Goal: Task Accomplishment & Management: Use online tool/utility

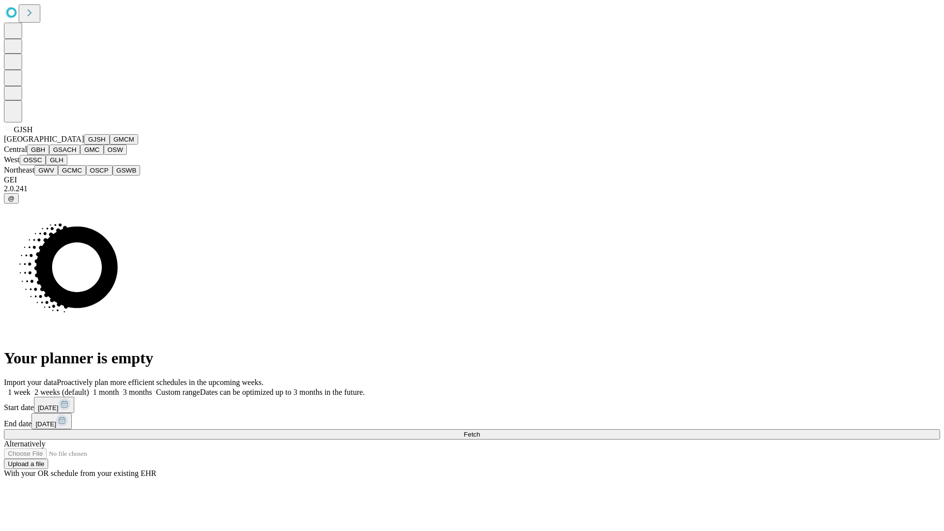
click at [84, 145] on button "GJSH" at bounding box center [97, 139] width 26 height 10
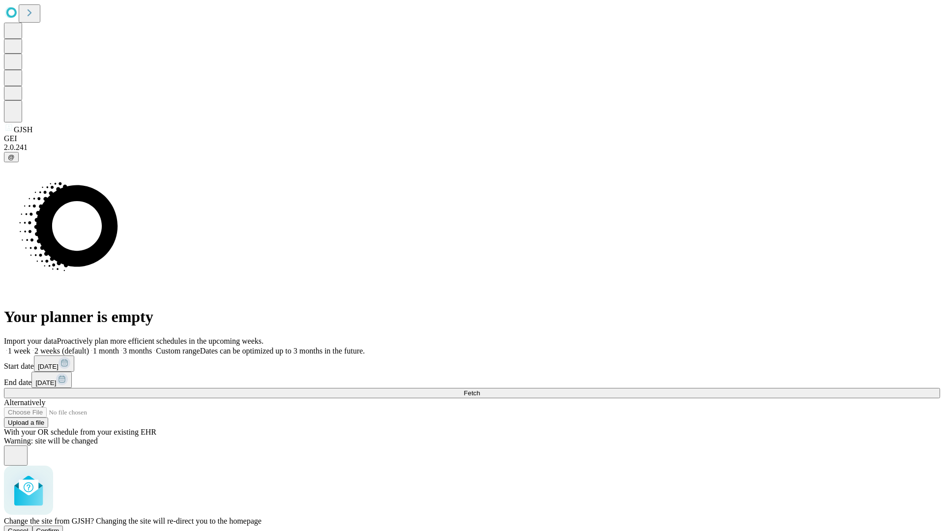
click at [59, 527] on span "Confirm" at bounding box center [47, 530] width 23 height 7
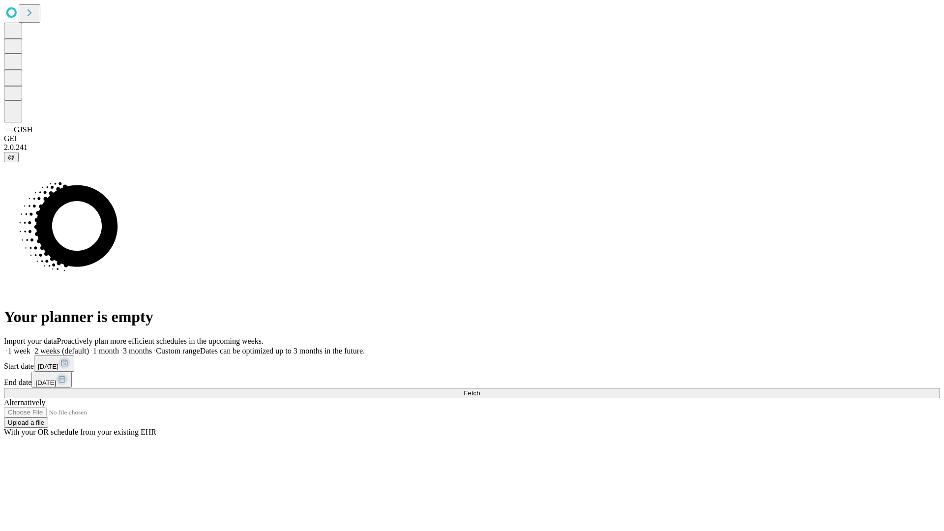
click at [119, 347] on label "1 month" at bounding box center [104, 351] width 30 height 8
click at [480, 389] on span "Fetch" at bounding box center [472, 392] width 16 height 7
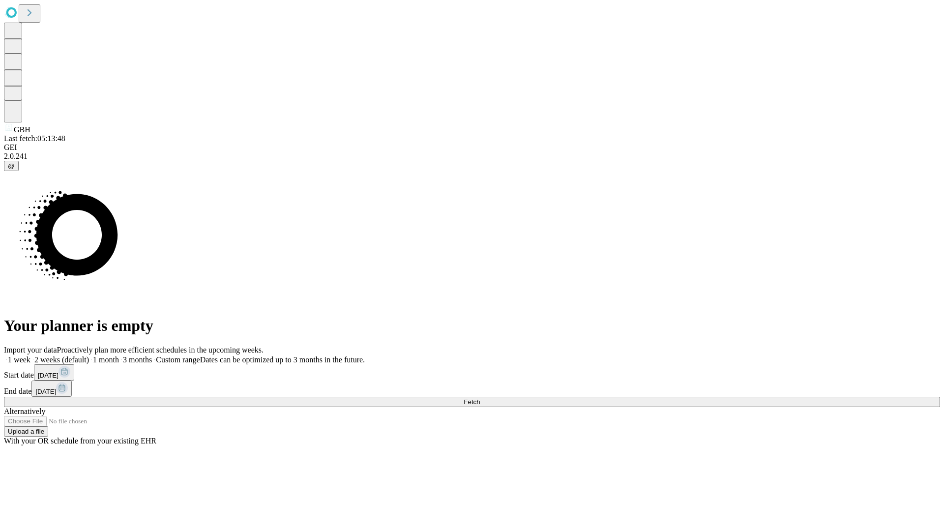
click at [119, 356] on label "1 month" at bounding box center [104, 360] width 30 height 8
click at [480, 398] on span "Fetch" at bounding box center [472, 401] width 16 height 7
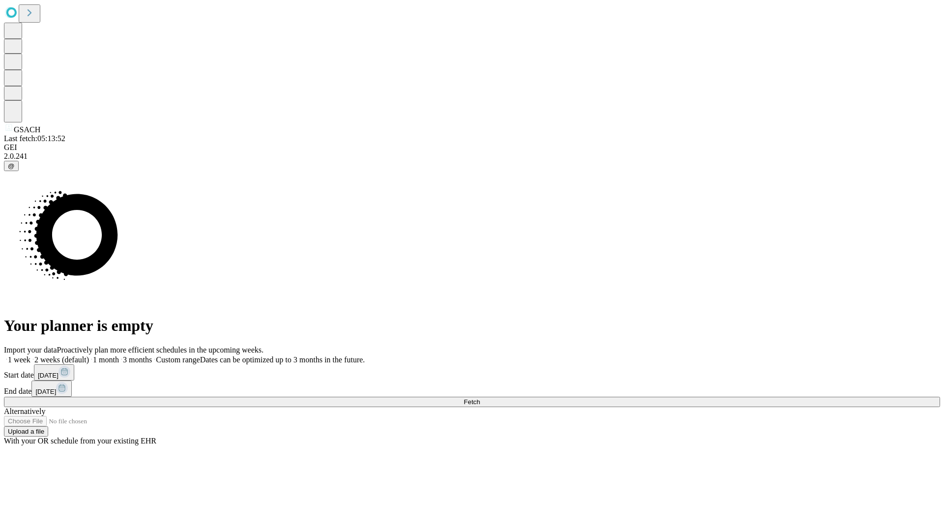
click at [480, 398] on span "Fetch" at bounding box center [472, 401] width 16 height 7
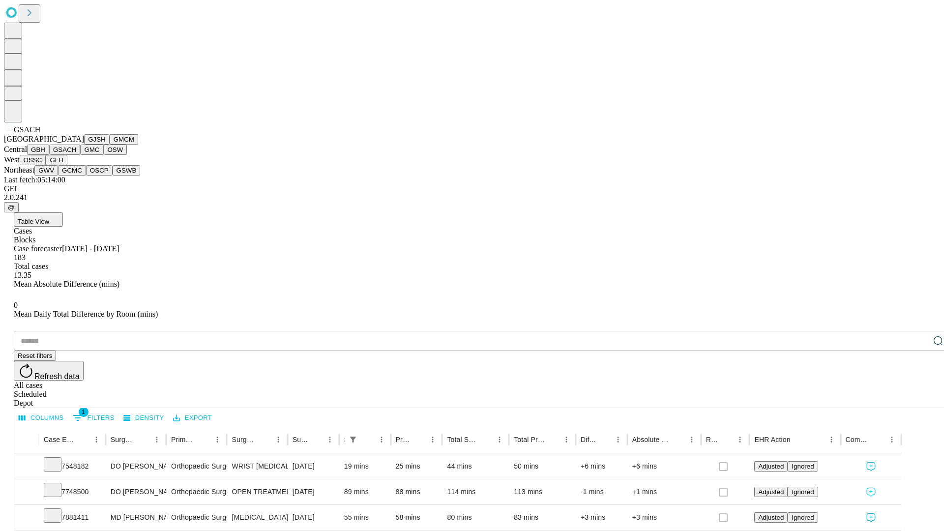
click at [80, 155] on button "GMC" at bounding box center [91, 150] width 23 height 10
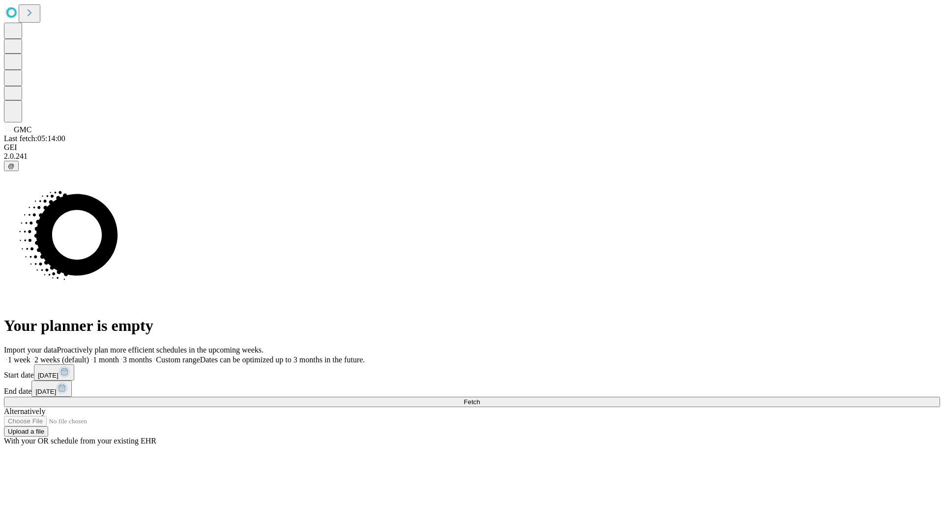
click at [119, 356] on label "1 month" at bounding box center [104, 360] width 30 height 8
click at [480, 398] on span "Fetch" at bounding box center [472, 401] width 16 height 7
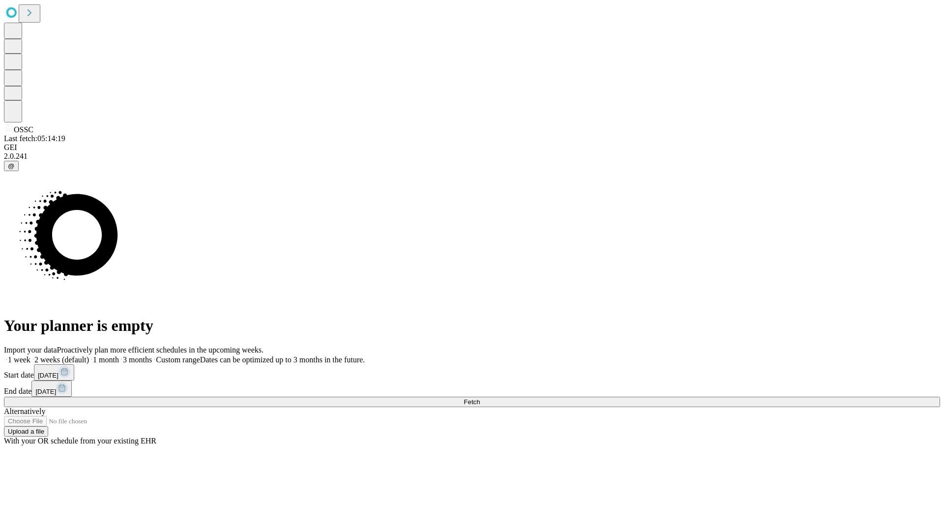
click at [119, 356] on label "1 month" at bounding box center [104, 360] width 30 height 8
click at [480, 398] on span "Fetch" at bounding box center [472, 401] width 16 height 7
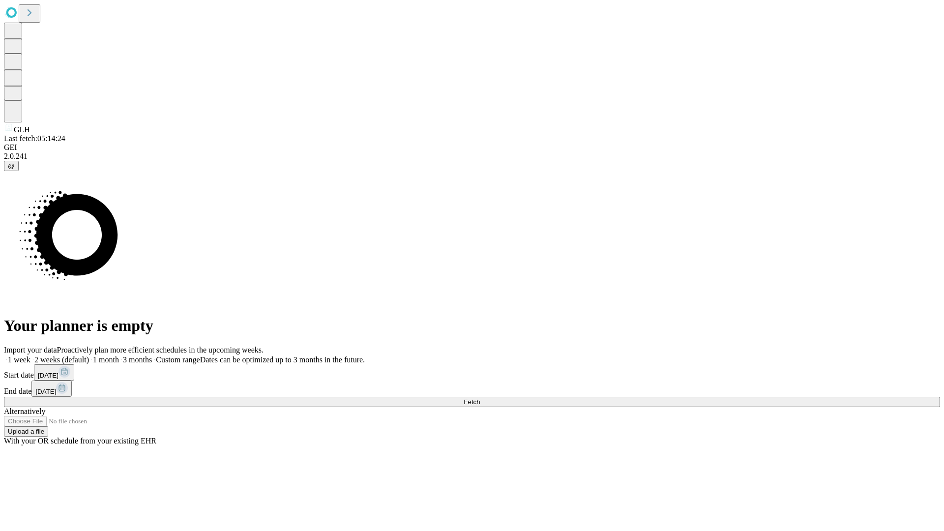
click at [480, 398] on span "Fetch" at bounding box center [472, 401] width 16 height 7
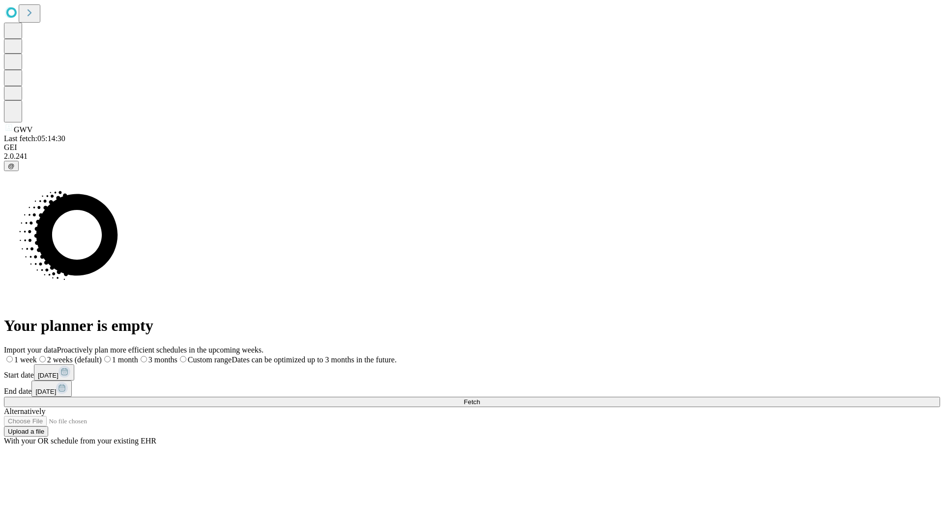
click at [138, 356] on label "1 month" at bounding box center [120, 360] width 36 height 8
click at [480, 398] on span "Fetch" at bounding box center [472, 401] width 16 height 7
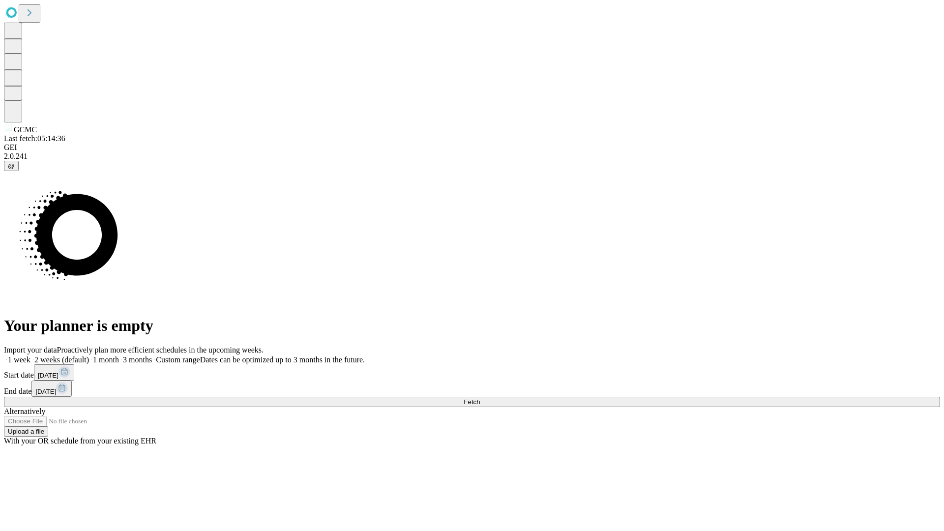
click at [119, 356] on label "1 month" at bounding box center [104, 360] width 30 height 8
click at [480, 398] on span "Fetch" at bounding box center [472, 401] width 16 height 7
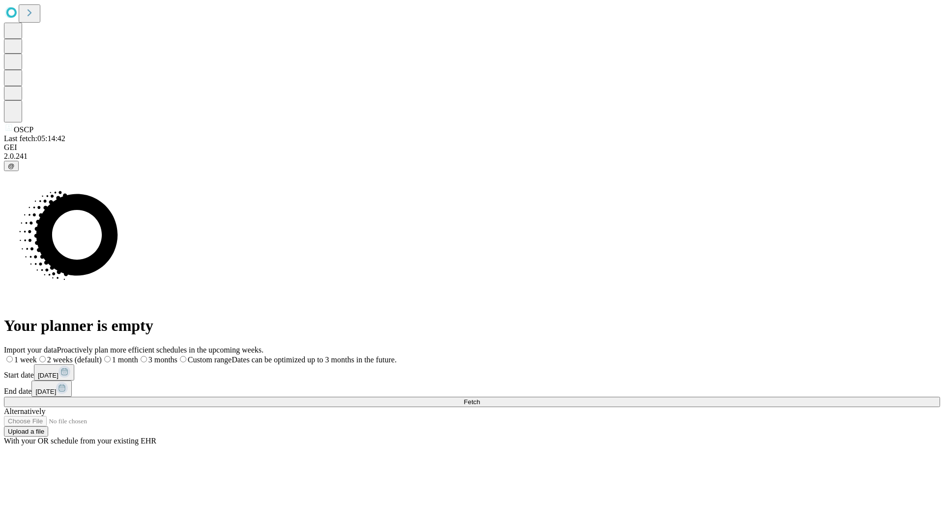
click at [138, 356] on label "1 month" at bounding box center [120, 360] width 36 height 8
click at [480, 398] on span "Fetch" at bounding box center [472, 401] width 16 height 7
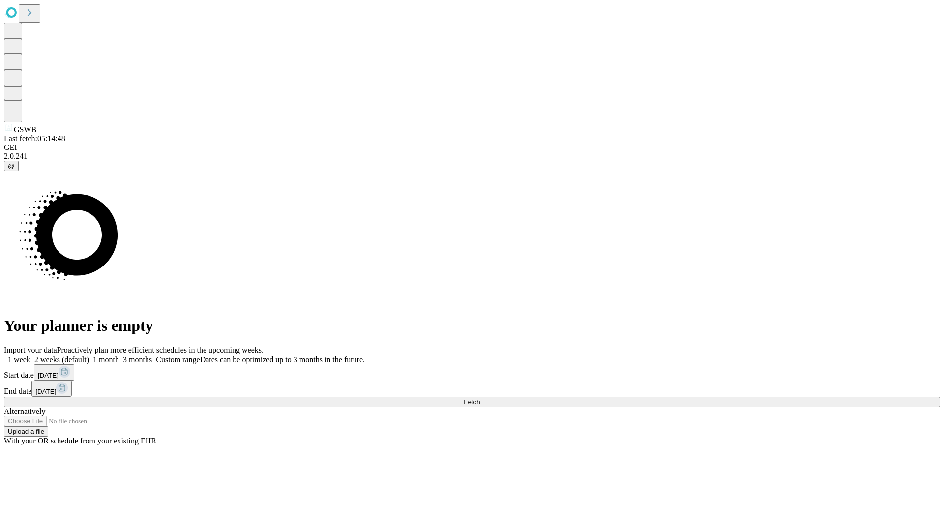
click at [480, 398] on span "Fetch" at bounding box center [472, 401] width 16 height 7
